Goal: Information Seeking & Learning: Find specific fact

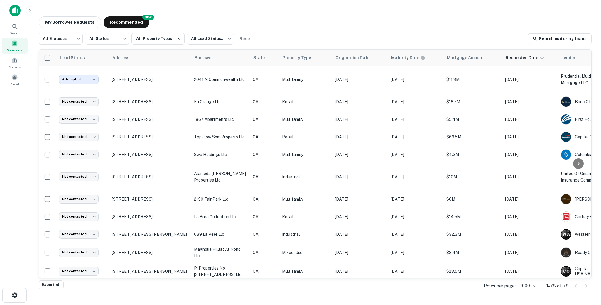
scroll to position [170, 0]
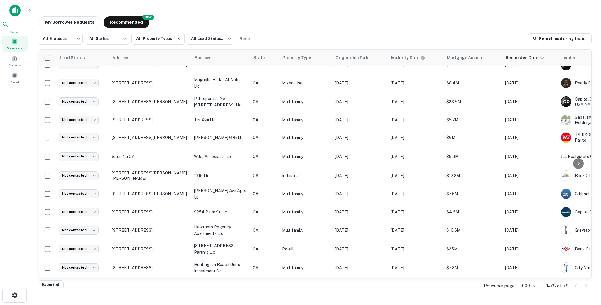
click at [9, 28] on icon at bounding box center [5, 24] width 7 height 7
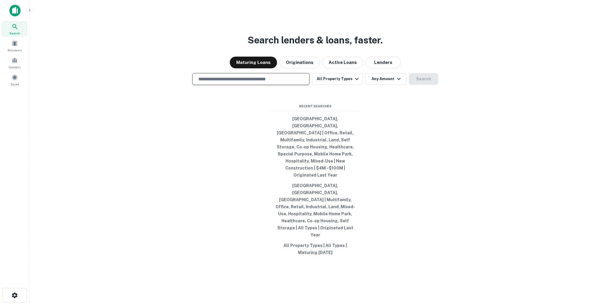
click at [235, 83] on input "text" at bounding box center [251, 79] width 112 height 7
paste input "**********"
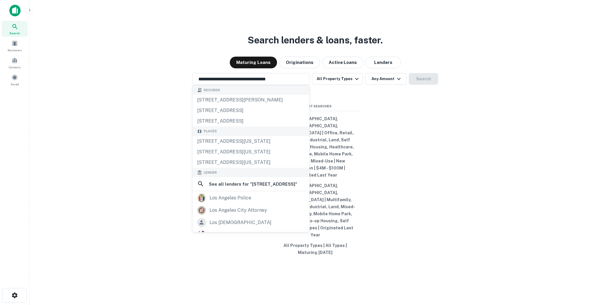
scroll to position [6, 0]
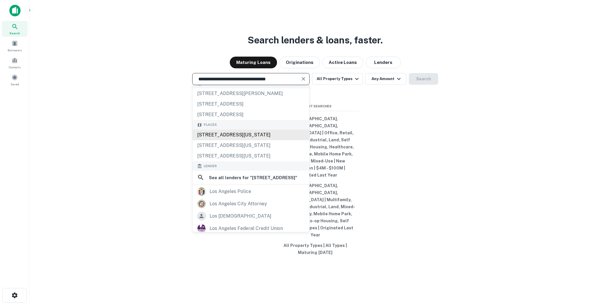
click at [214, 140] on div "10063 Riverside Drive, Toluca Lake, Los Angeles, California, USA" at bounding box center [251, 135] width 117 height 11
type input "**********"
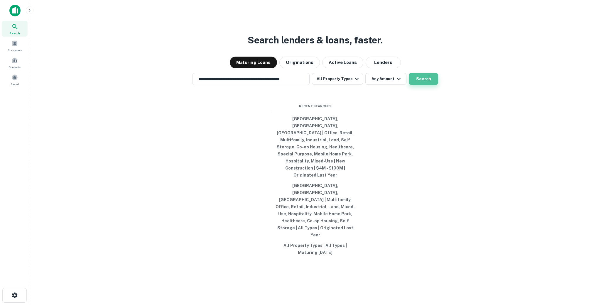
click at [423, 85] on button "Search" at bounding box center [423, 79] width 29 height 12
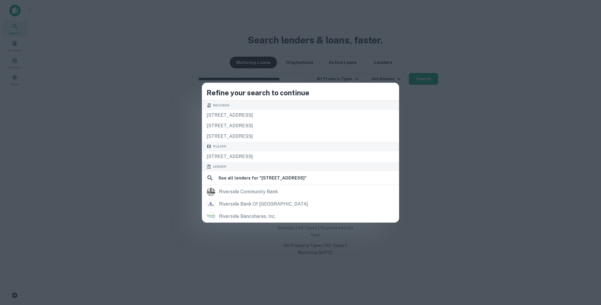
click at [271, 41] on div "Refine your search to continue Records 10117 riverside dr, toluca lake, ca, 916…" at bounding box center [300, 152] width 601 height 305
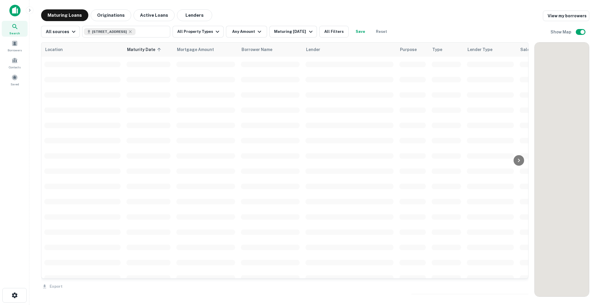
scroll to position [170, 0]
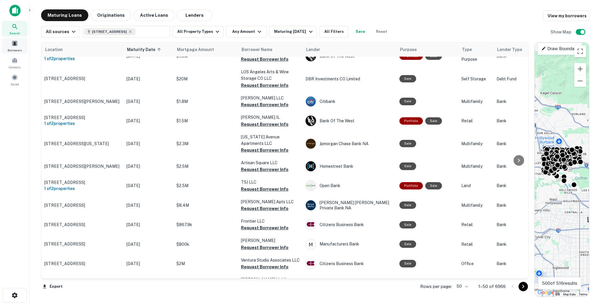
click at [15, 35] on div "Search" at bounding box center [15, 29] width 26 height 16
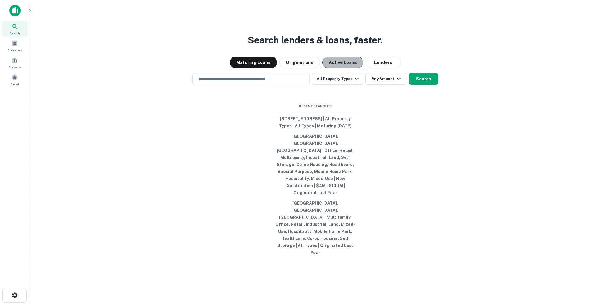
click at [339, 68] on button "Active Loans" at bounding box center [342, 63] width 41 height 12
click at [258, 68] on button "Maturing Loans" at bounding box center [253, 63] width 47 height 12
click at [251, 83] on input "text" at bounding box center [251, 79] width 112 height 7
paste input "**********"
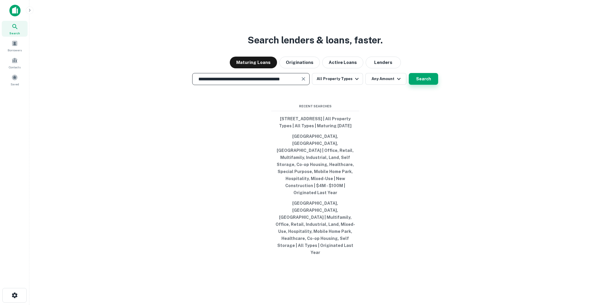
type input "**********"
drag, startPoint x: 432, startPoint y: 98, endPoint x: 427, endPoint y: 150, distance: 52.3
click at [427, 150] on div "**********" at bounding box center [315, 166] width 563 height 305
click at [427, 85] on button "Search" at bounding box center [423, 79] width 29 height 12
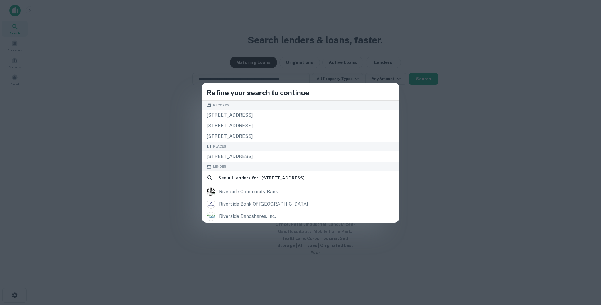
click at [426, 147] on div "Refine your search to continue Records 10117 riverside dr, toluca lake, ca, 916…" at bounding box center [300, 152] width 601 height 305
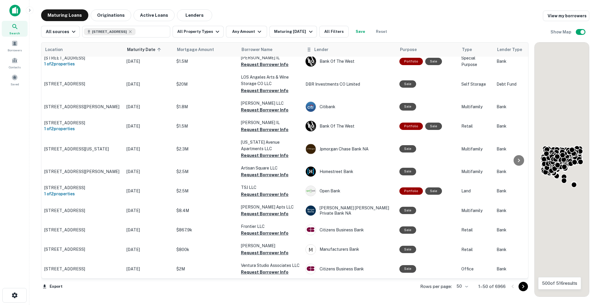
scroll to position [170, 0]
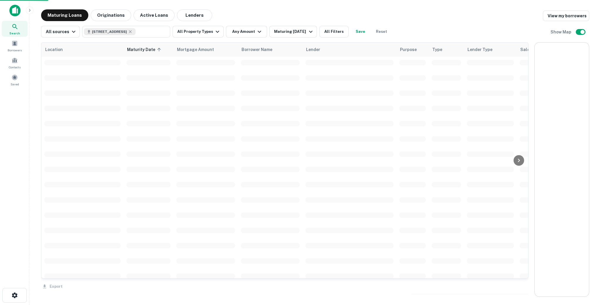
drag, startPoint x: 592, startPoint y: 166, endPoint x: 595, endPoint y: 164, distance: 3.8
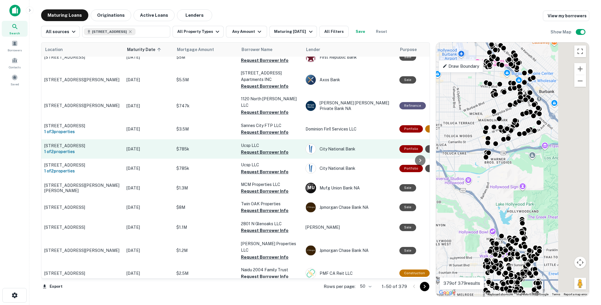
click at [400, 155] on div "Location Maturity Date sorted ascending Mortgage Amount Borrower Name Lender Pu…" at bounding box center [315, 168] width 548 height 260
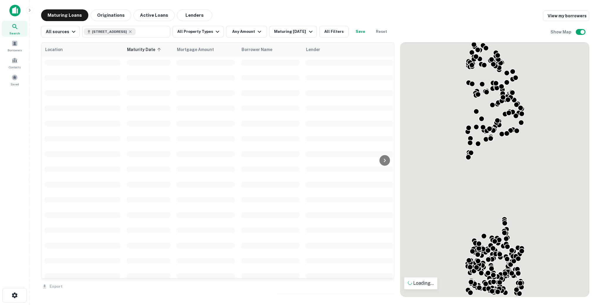
drag, startPoint x: 435, startPoint y: 154, endPoint x: 453, endPoint y: 156, distance: 17.7
click at [453, 156] on div "To activate drag with keyboard, press Alt + Enter. Once in keyboard drag state,…" at bounding box center [495, 170] width 188 height 254
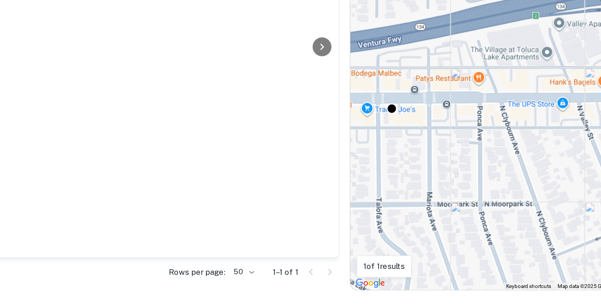
drag, startPoint x: 449, startPoint y: 163, endPoint x: 454, endPoint y: 196, distance: 33.4
click at [454, 196] on div "To activate drag with keyboard, press Alt + Enter. Once in keyboard drag state,…" at bounding box center [495, 170] width 188 height 254
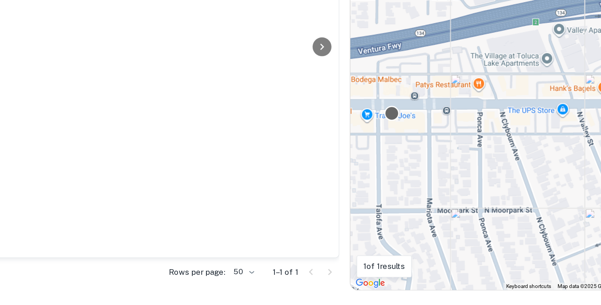
click at [424, 198] on div at bounding box center [424, 198] width 9 height 9
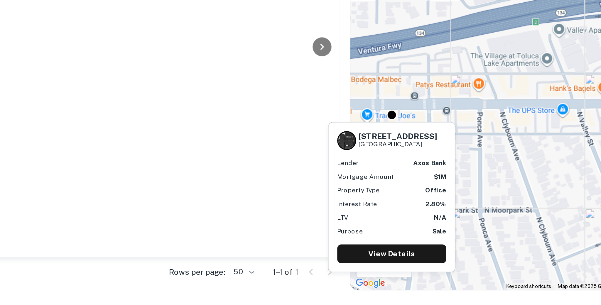
click at [421, 211] on h6 "10116 Riverside Dr" at bounding box center [427, 210] width 44 height 5
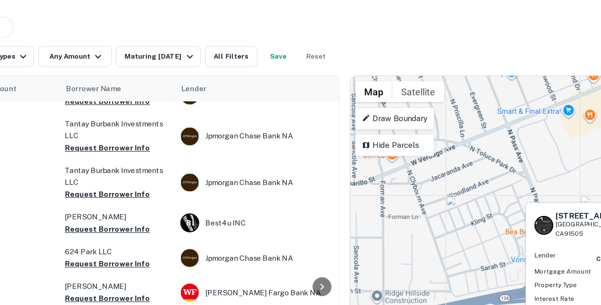
scroll to position [14, 0]
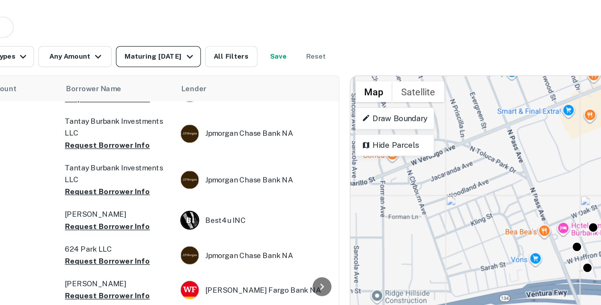
click at [295, 28] on div "Maturing In 1 Year" at bounding box center [294, 31] width 40 height 7
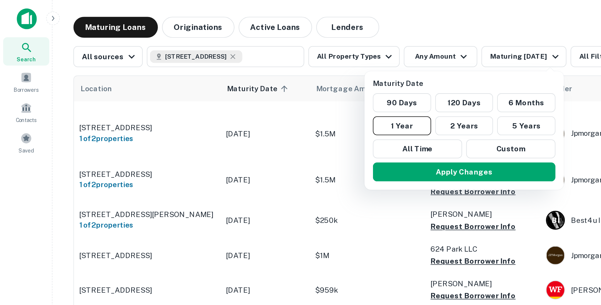
click at [147, 16] on div at bounding box center [300, 152] width 601 height 305
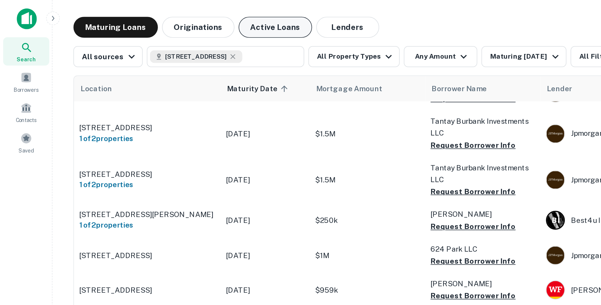
click at [146, 18] on button "Active Loans" at bounding box center [154, 15] width 41 height 12
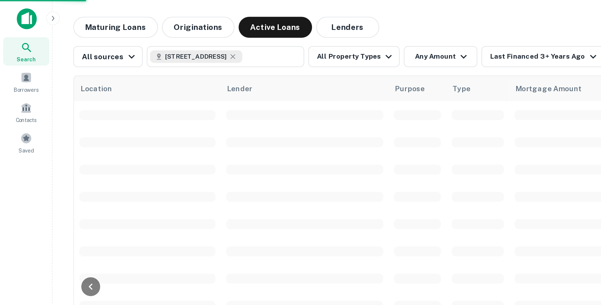
scroll to position [14, 0]
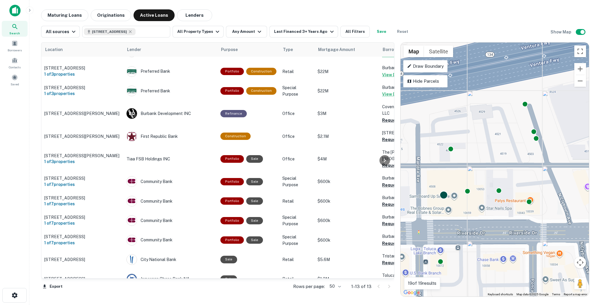
click at [443, 197] on div at bounding box center [444, 195] width 9 height 9
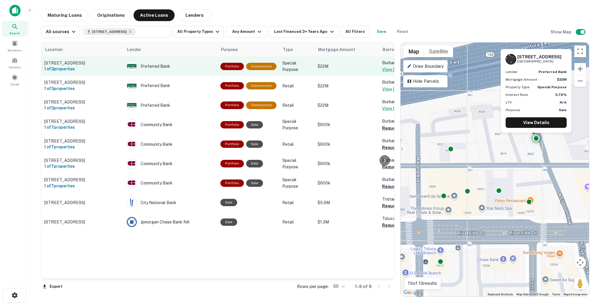
click at [149, 76] on td "Preferred Bank" at bounding box center [171, 66] width 94 height 19
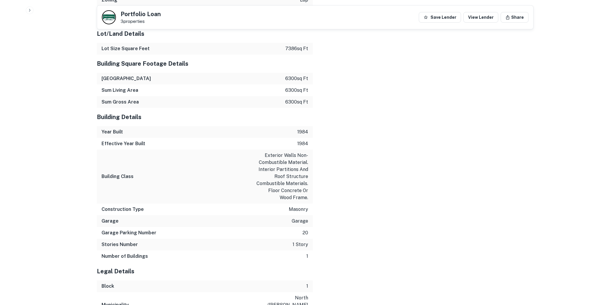
scroll to position [840, 0]
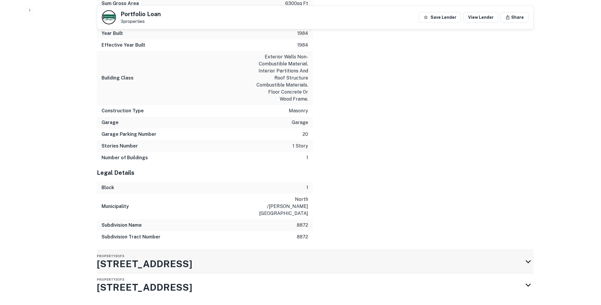
click at [356, 250] on div "Property 2 of 3 4516 Mariota Ave" at bounding box center [310, 261] width 426 height 23
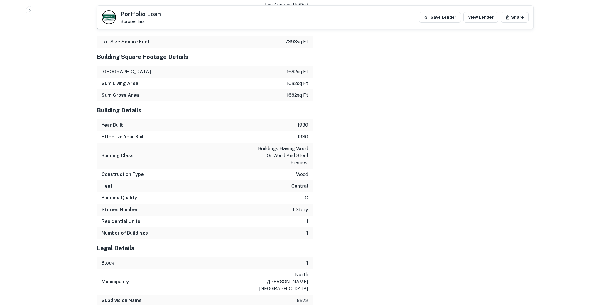
scroll to position [1320, 0]
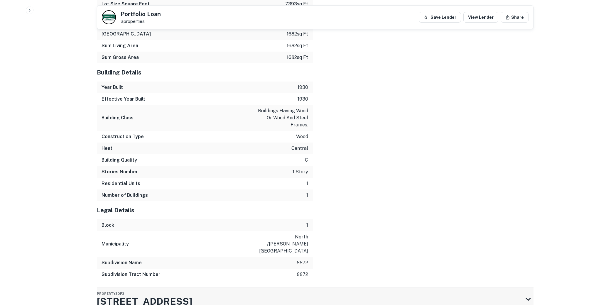
click at [284, 288] on div "Property 3 of 3 10057 Riverside Dr" at bounding box center [310, 299] width 426 height 23
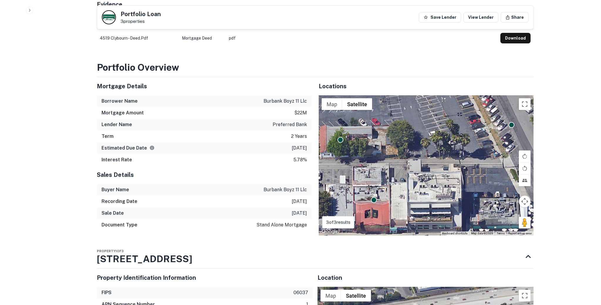
scroll to position [304, 0]
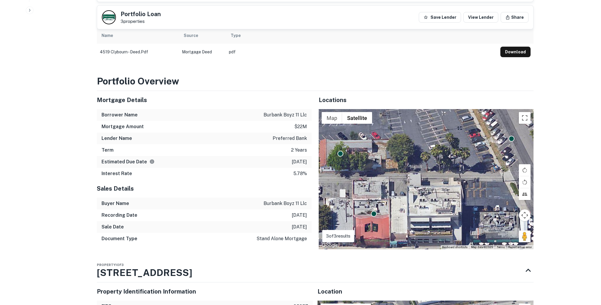
click at [292, 212] on p "7/26/2022" at bounding box center [299, 215] width 15 height 7
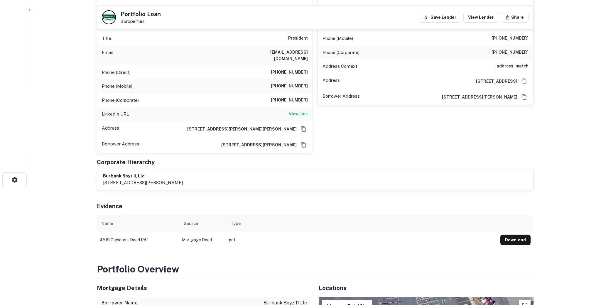
scroll to position [115, 0]
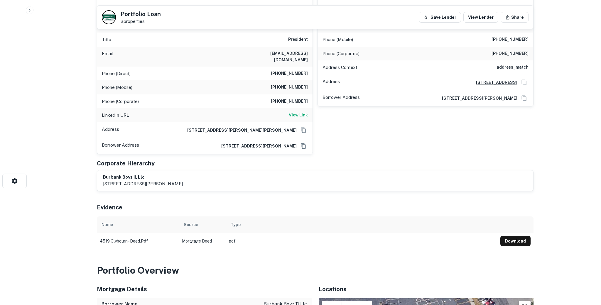
click at [123, 185] on div "burbank boyz ii, llc 6921 san fernando road, glendale, ca, 91201" at bounding box center [315, 180] width 437 height 21
click at [124, 174] on h6 "burbank boyz ii, llc" at bounding box center [143, 177] width 80 height 7
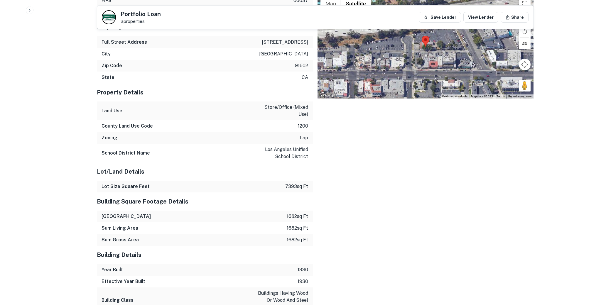
scroll to position [1435, 0]
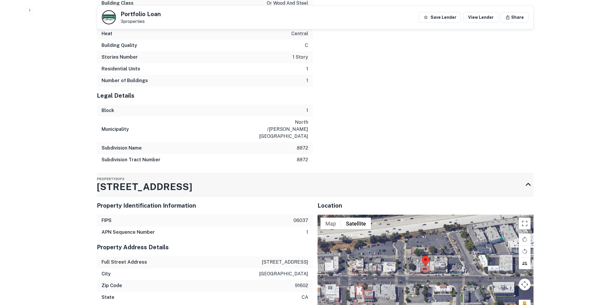
click at [151, 180] on h3 "10057 Riverside Dr" at bounding box center [144, 187] width 95 height 14
click at [270, 259] on p "10057 riverside dr" at bounding box center [285, 262] width 46 height 7
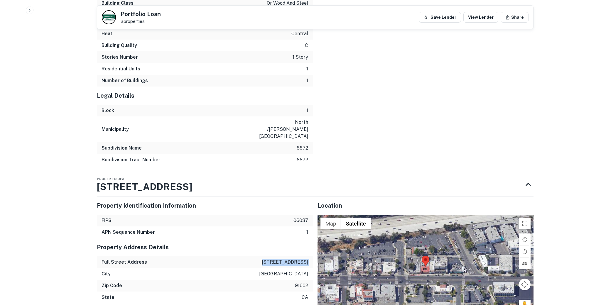
copy p "10057 riverside dr"
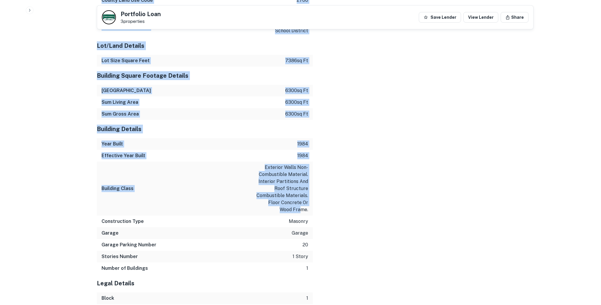
scroll to position [717, 0]
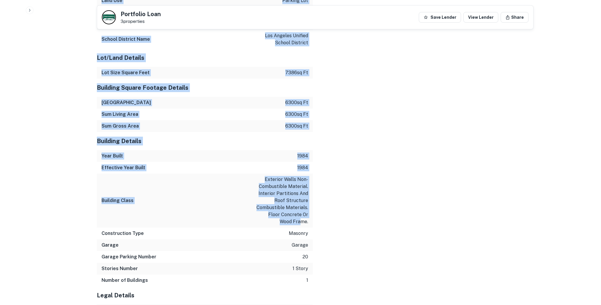
drag, startPoint x: 97, startPoint y: 86, endPoint x: 300, endPoint y: 219, distance: 242.6
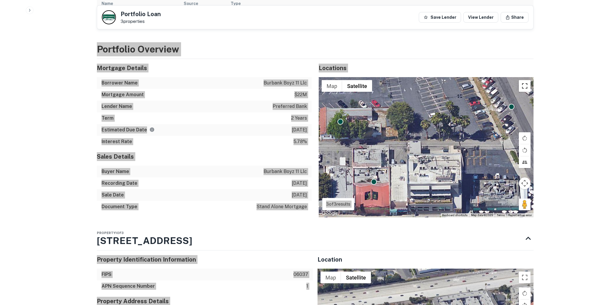
scroll to position [340, 0]
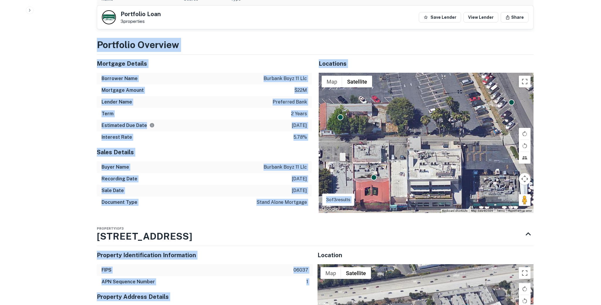
click at [291, 124] on div "Estimated Due Date 7/26/2024" at bounding box center [204, 126] width 215 height 12
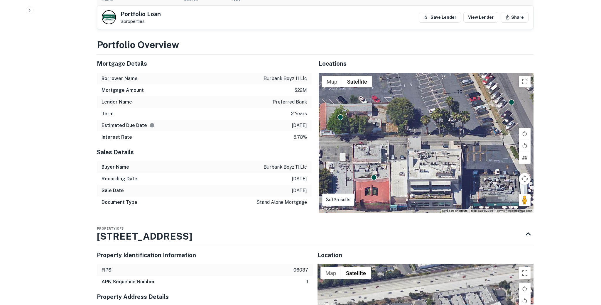
click at [292, 122] on p "7/26/2024" at bounding box center [299, 125] width 15 height 7
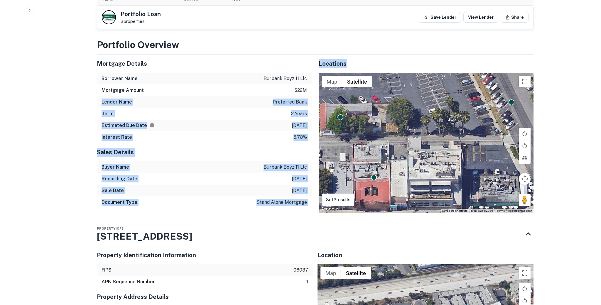
drag, startPoint x: 99, startPoint y: 96, endPoint x: 313, endPoint y: 137, distance: 218.2
click at [313, 137] on div "Mortgage Details Borrower Name burbank boyz 11 llc Mortgage Amount $22m Lender …" at bounding box center [312, 134] width 444 height 159
click at [307, 136] on div "Interest Rate 5.78%" at bounding box center [204, 138] width 215 height 12
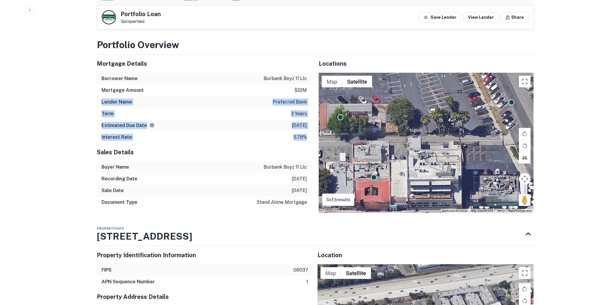
drag, startPoint x: 309, startPoint y: 132, endPoint x: 96, endPoint y: 96, distance: 215.8
click at [96, 96] on div "Mortgage Details Borrower Name burbank boyz 11 llc Mortgage Amount $22m Lender …" at bounding box center [201, 134] width 222 height 159
copy div "Lender Name preferred bank Term 2 years Estimated Due Date 7/26/2024 Interest R…"
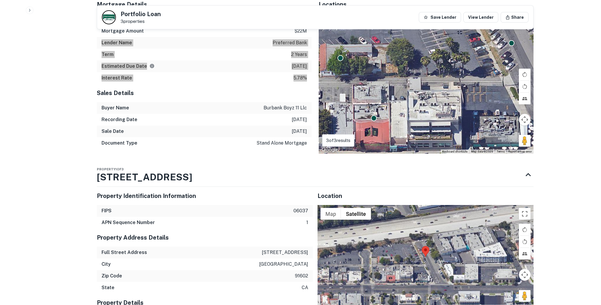
scroll to position [230, 0]
